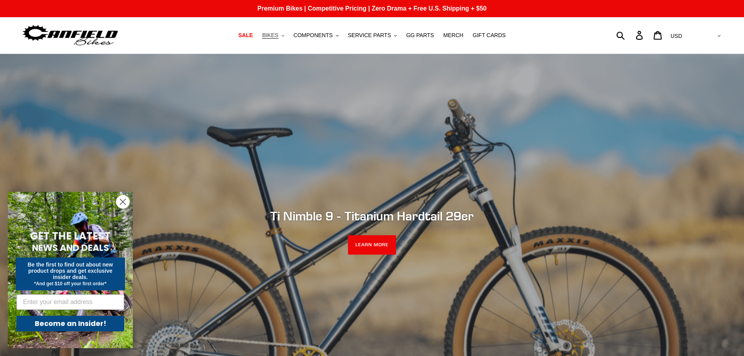
click at [278, 35] on span "BIKES" at bounding box center [270, 35] width 16 height 7
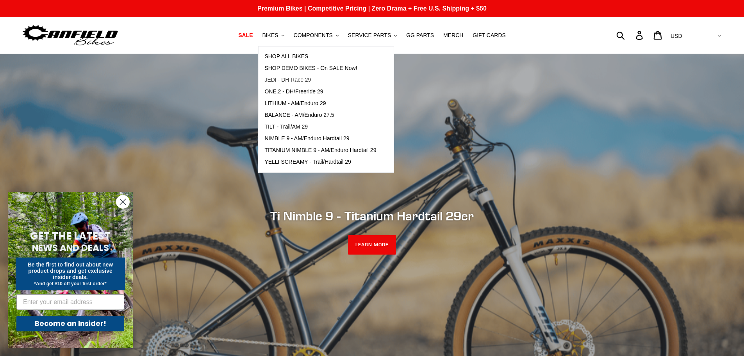
click at [291, 81] on span "JEDI - DH Race 29" at bounding box center [287, 80] width 46 height 7
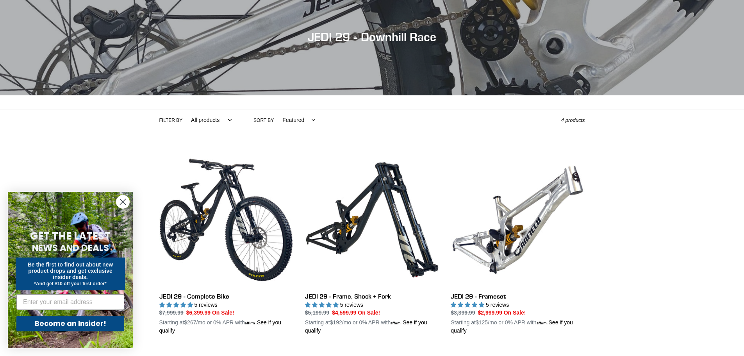
scroll to position [78, 0]
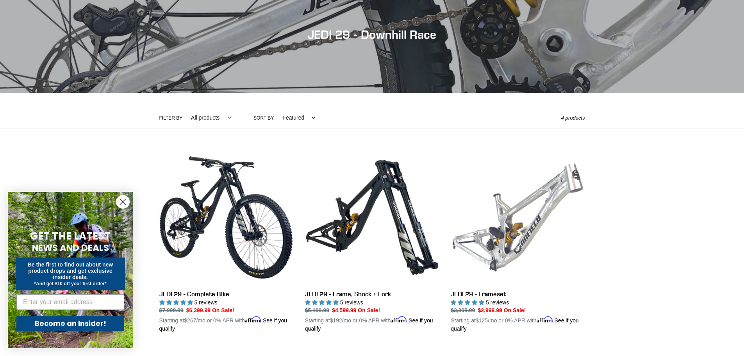
click at [505, 242] on link "JEDI 29 - Frameset" at bounding box center [518, 241] width 134 height 183
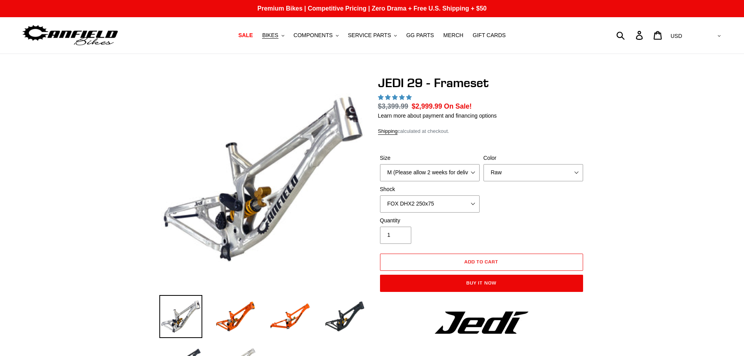
select select "highest-rating"
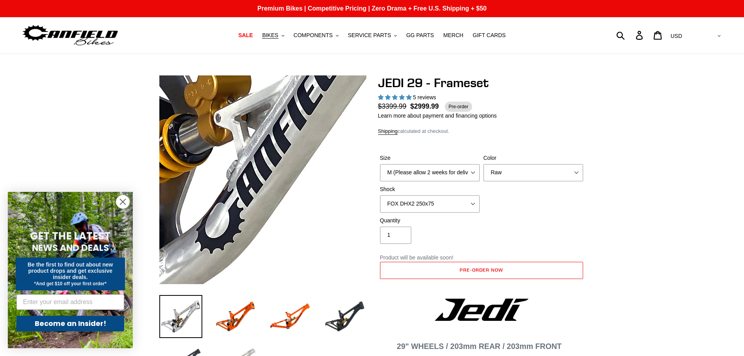
click at [276, 224] on img at bounding box center [218, 35] width 800 height 800
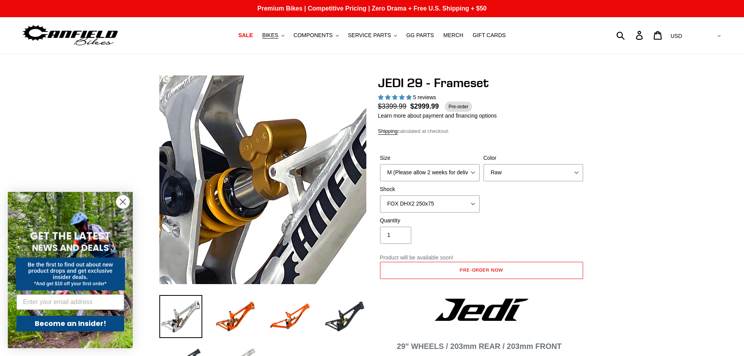
click at [257, 210] on img at bounding box center [273, 89] width 800 height 800
